Goal: Transaction & Acquisition: Purchase product/service

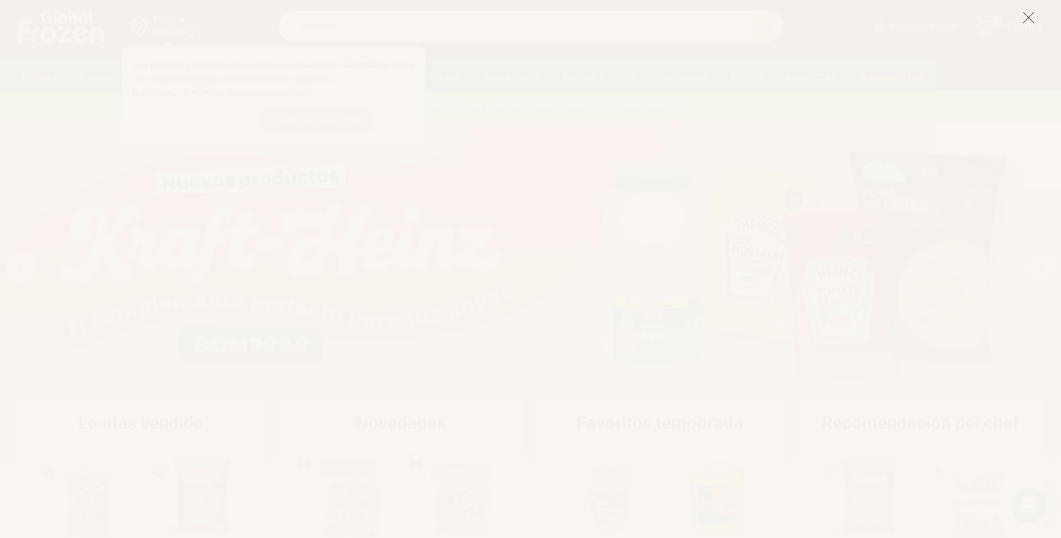
click at [1024, 21] on icon at bounding box center [1028, 17] width 13 height 13
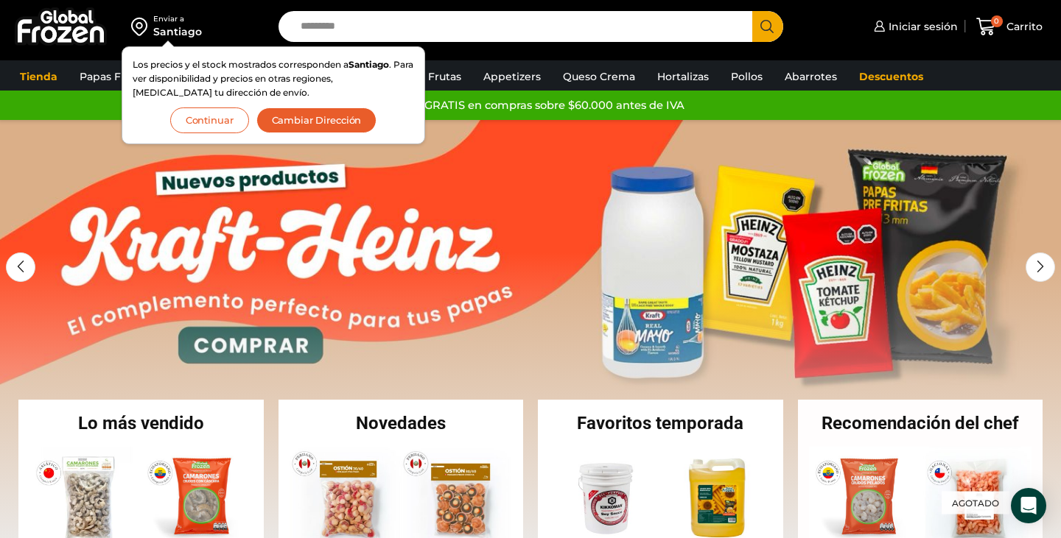
click at [210, 123] on button "Continuar" at bounding box center [209, 121] width 79 height 26
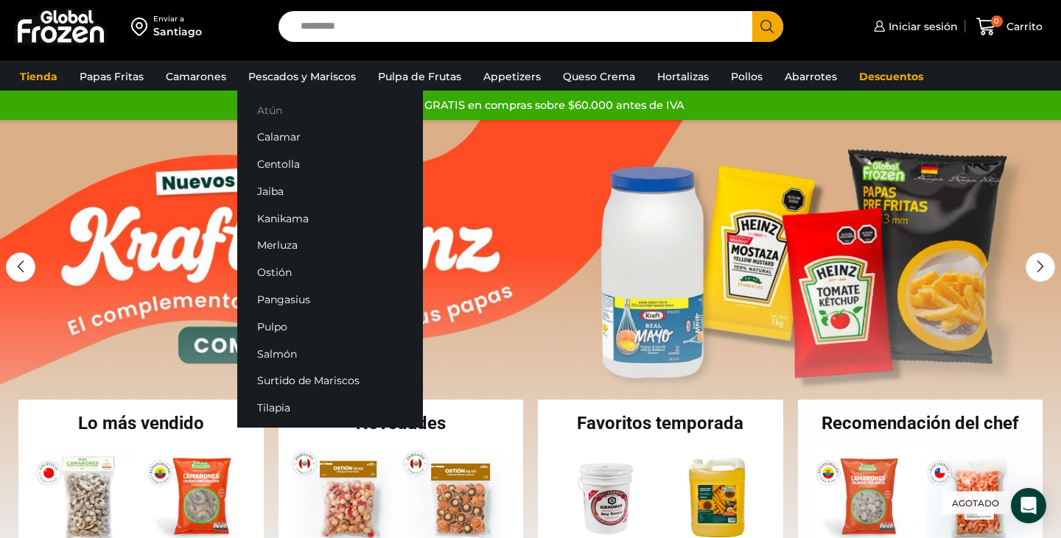
click at [270, 113] on link "Atún" at bounding box center [330, 109] width 186 height 27
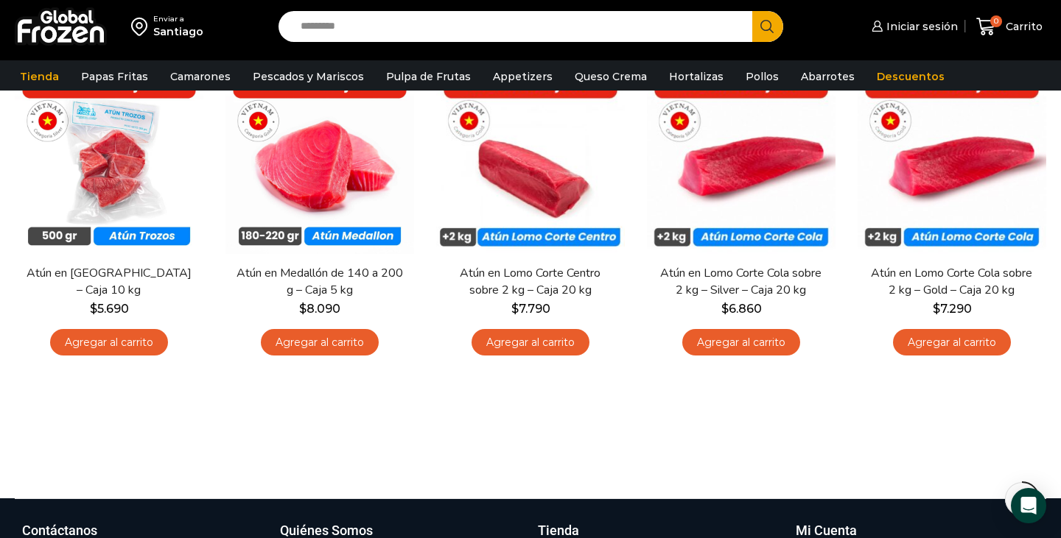
scroll to position [160, 0]
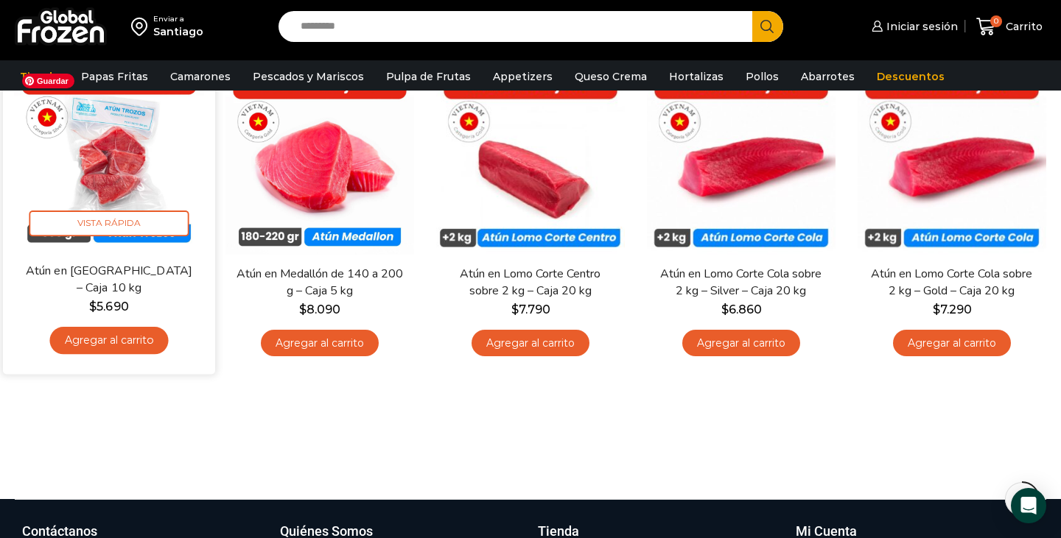
click at [91, 124] on img at bounding box center [109, 156] width 190 height 190
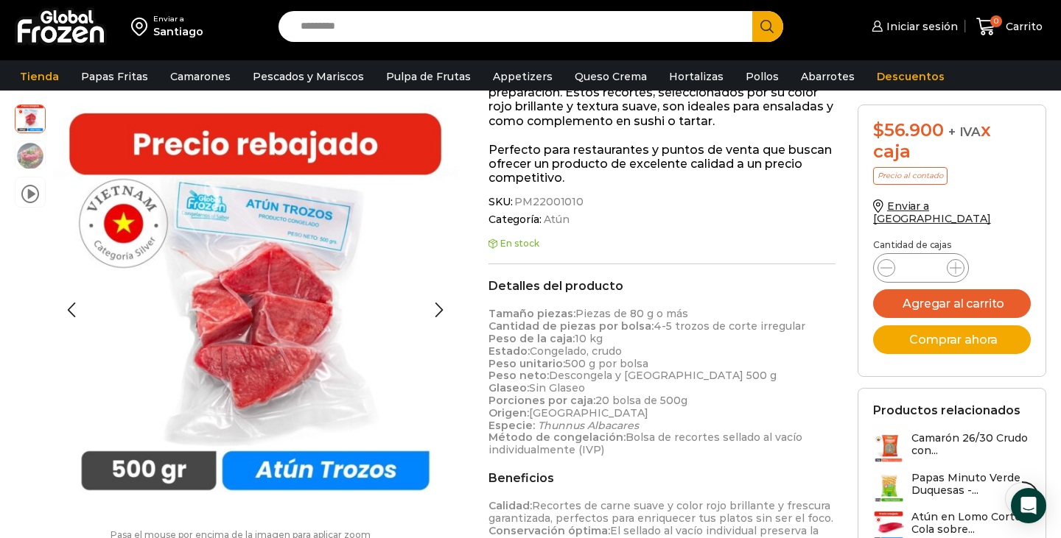
scroll to position [289, 0]
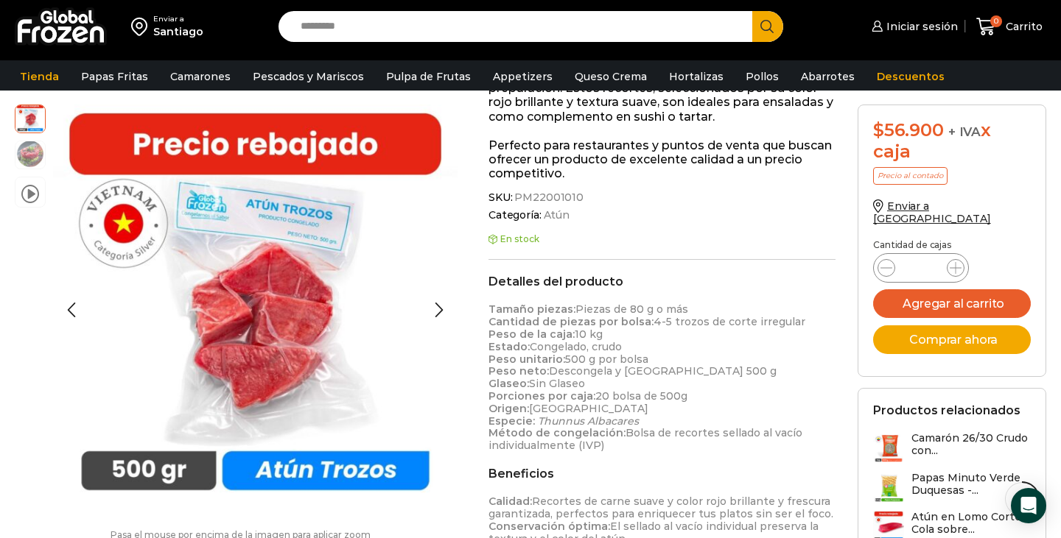
click at [24, 157] on img at bounding box center [29, 153] width 29 height 29
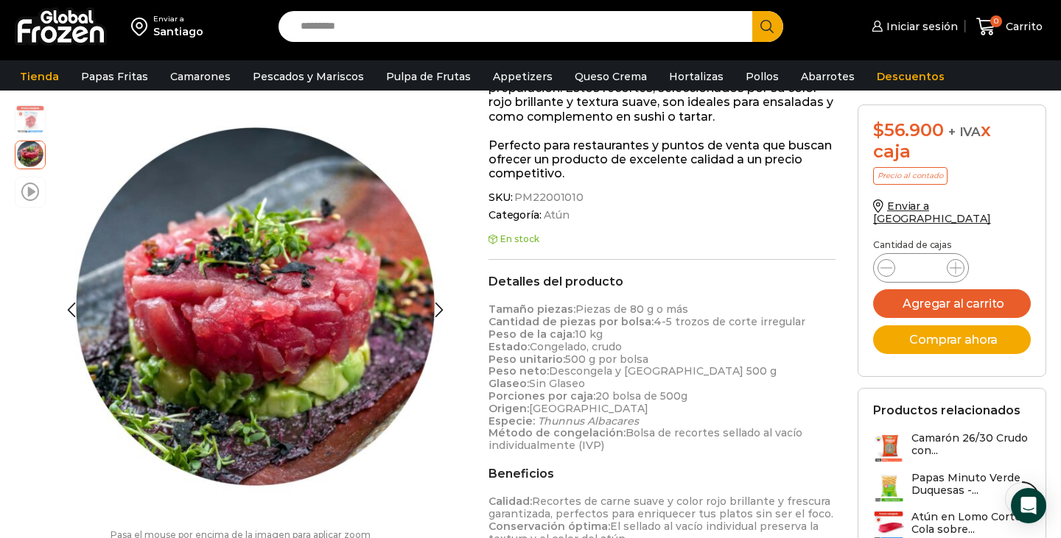
click at [28, 194] on span at bounding box center [30, 191] width 18 height 20
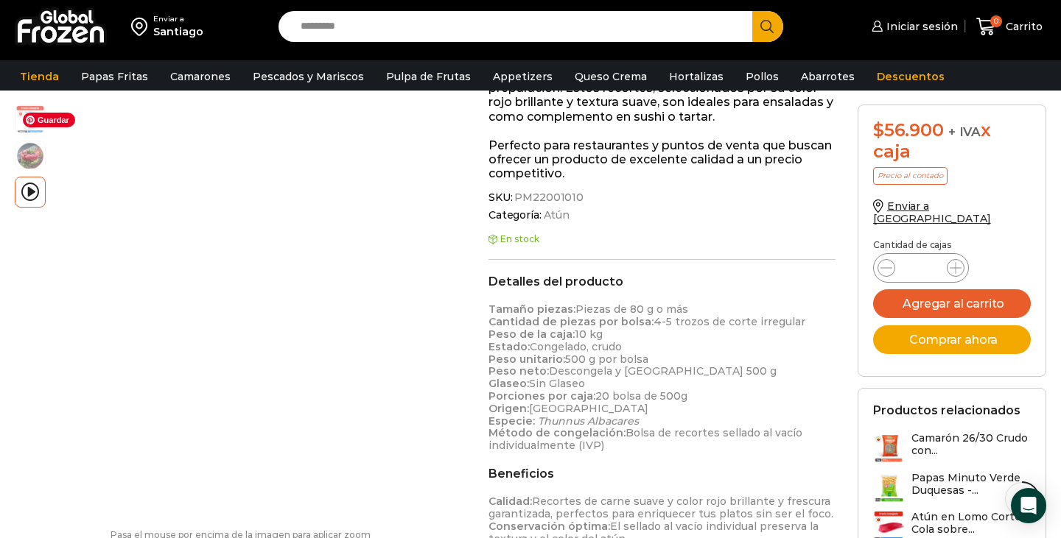
click at [29, 118] on span "Guardar" at bounding box center [49, 120] width 52 height 15
click at [28, 117] on span "Guardar" at bounding box center [49, 120] width 52 height 15
click at [20, 127] on img at bounding box center [29, 117] width 29 height 29
